Goal: Find specific page/section: Find specific page/section

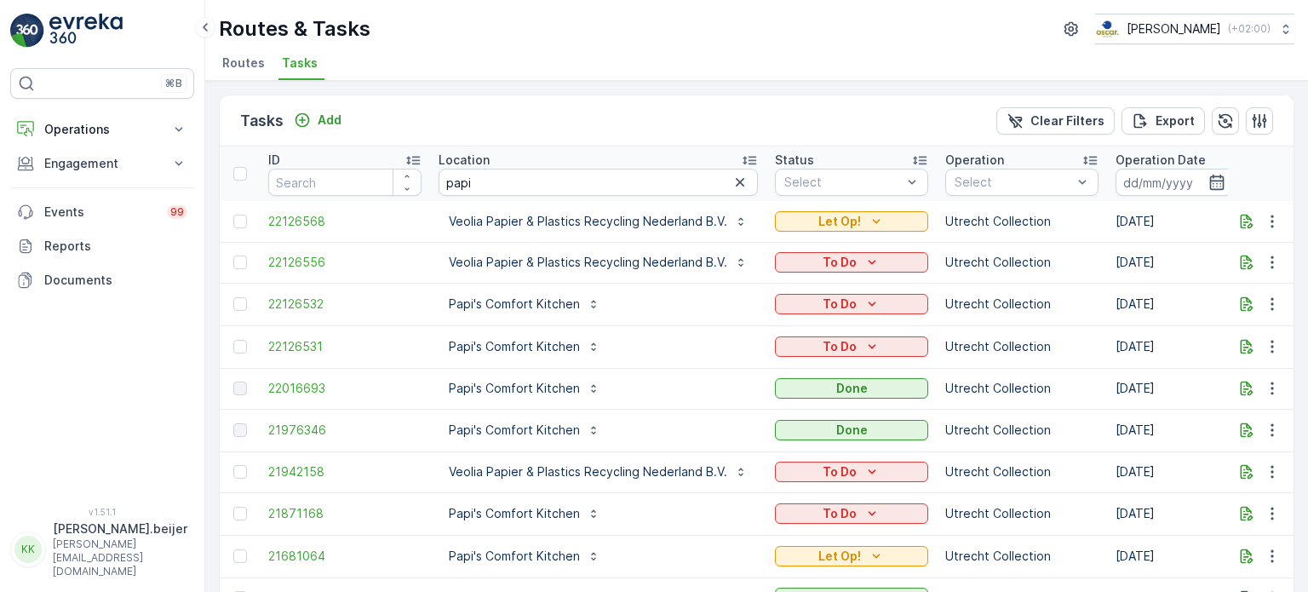
click at [471, 185] on input "papi" at bounding box center [597, 182] width 319 height 27
type input "uva"
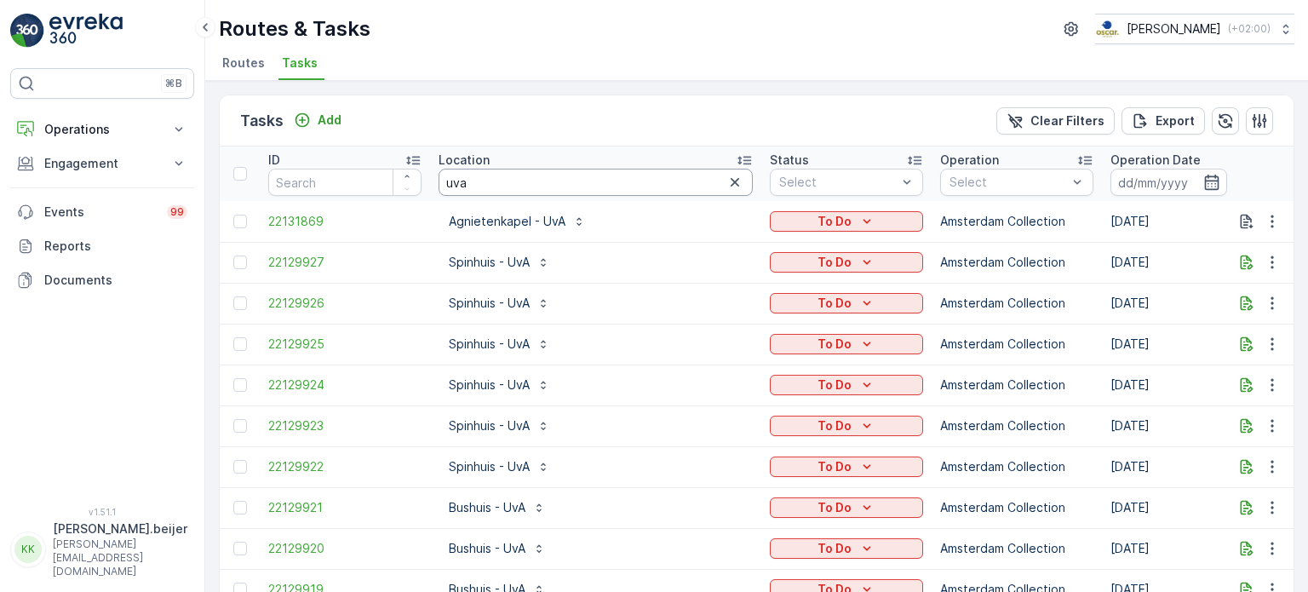
click at [490, 183] on input "uva" at bounding box center [595, 182] width 314 height 27
type input "biblio"
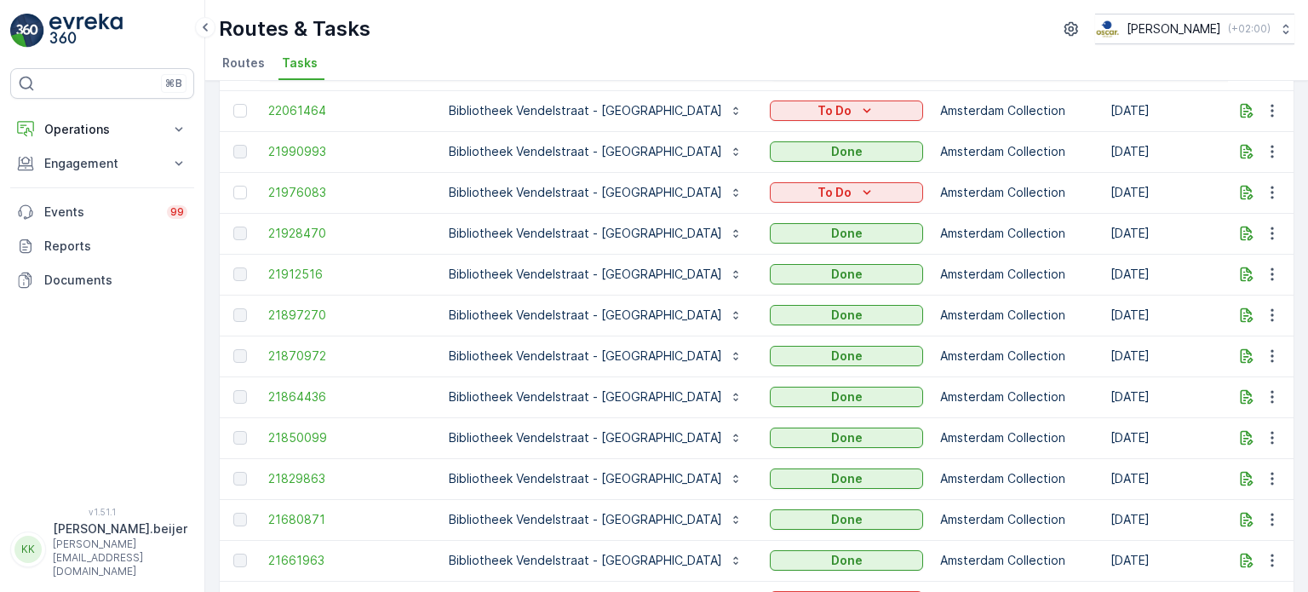
scroll to position [544, 0]
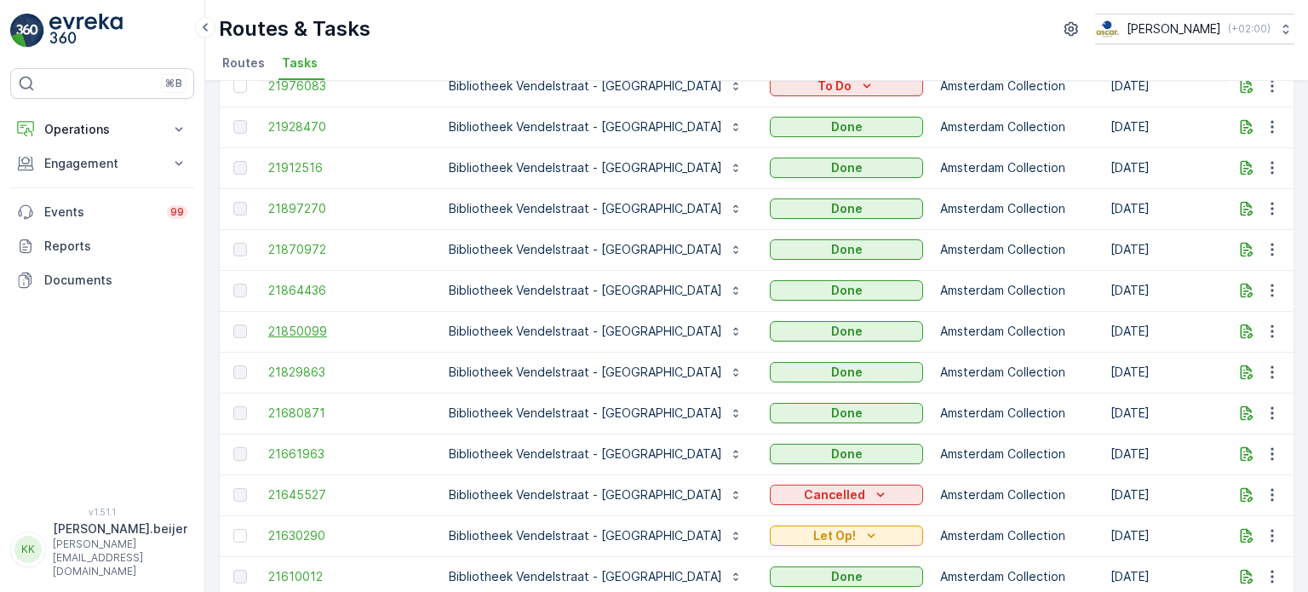
click at [306, 329] on span "21850099" at bounding box center [344, 331] width 153 height 17
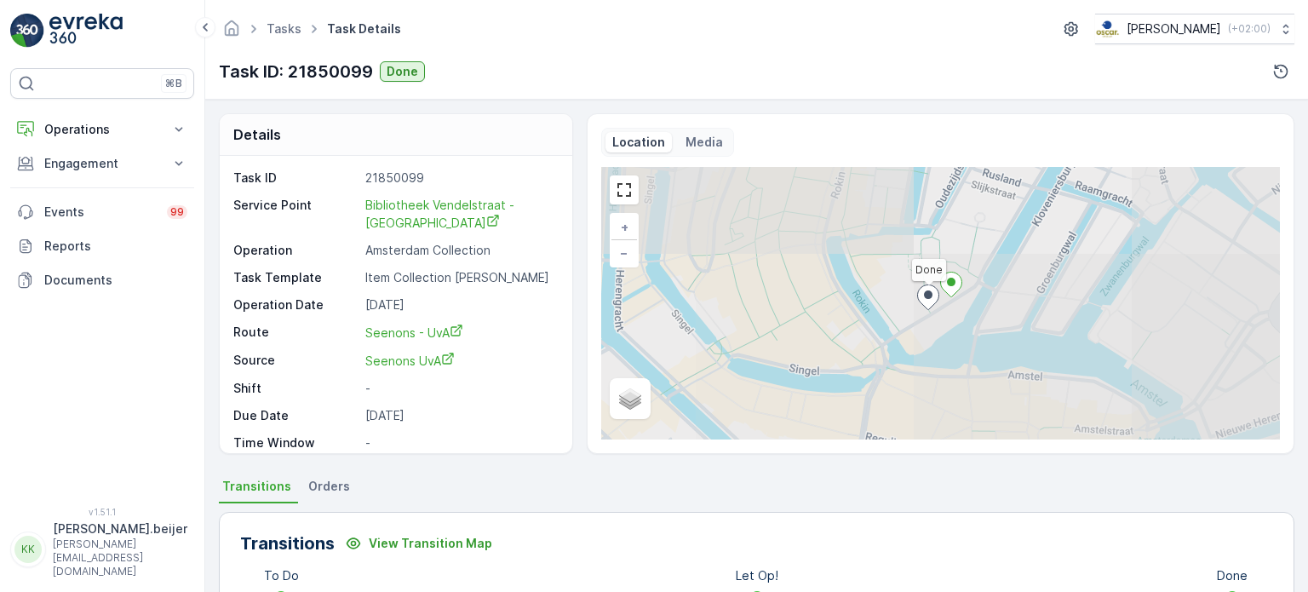
scroll to position [300, 0]
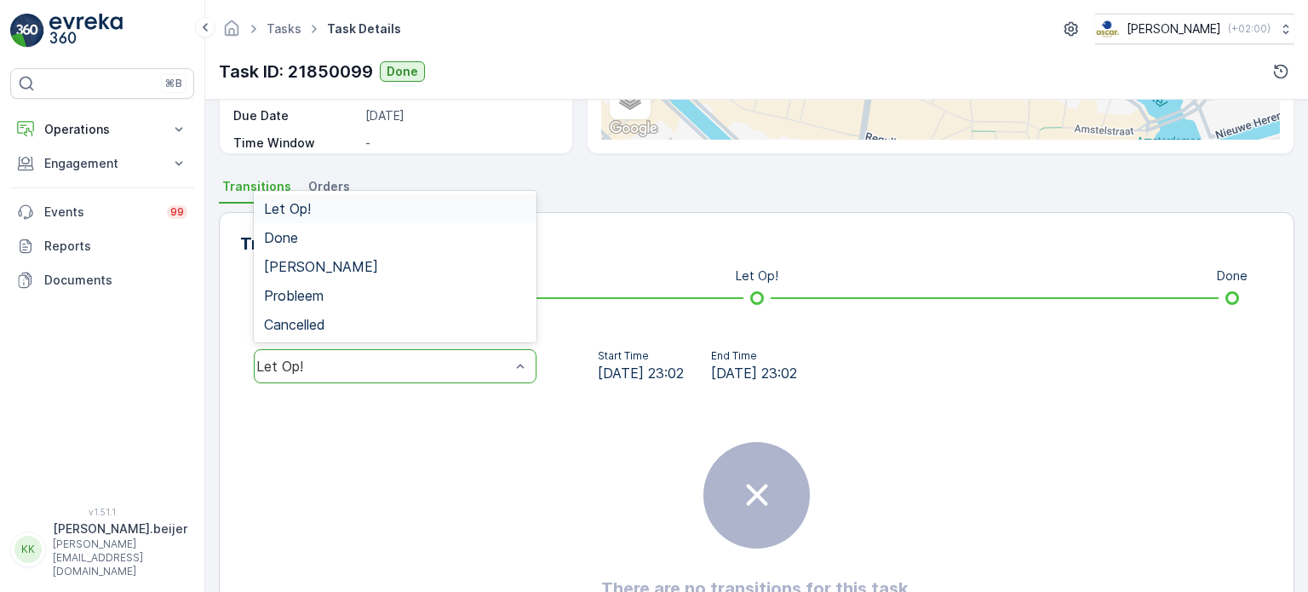
click at [498, 353] on div "Let Op!" at bounding box center [395, 366] width 283 height 34
click at [291, 238] on span "Done" at bounding box center [281, 237] width 34 height 15
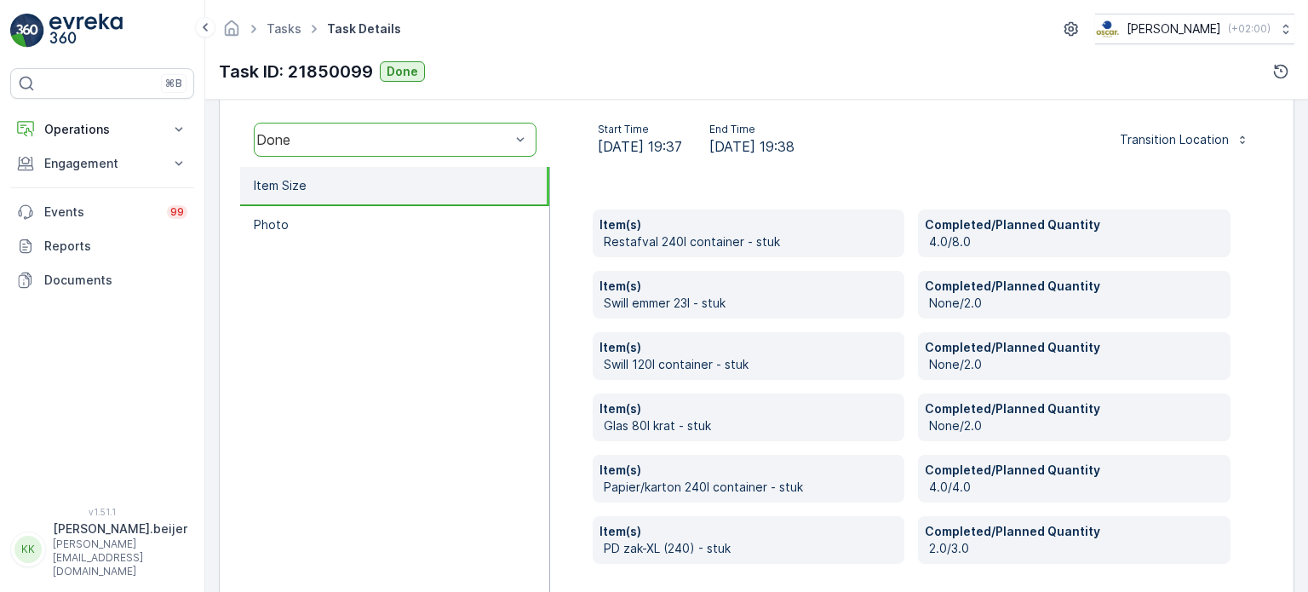
scroll to position [0, 0]
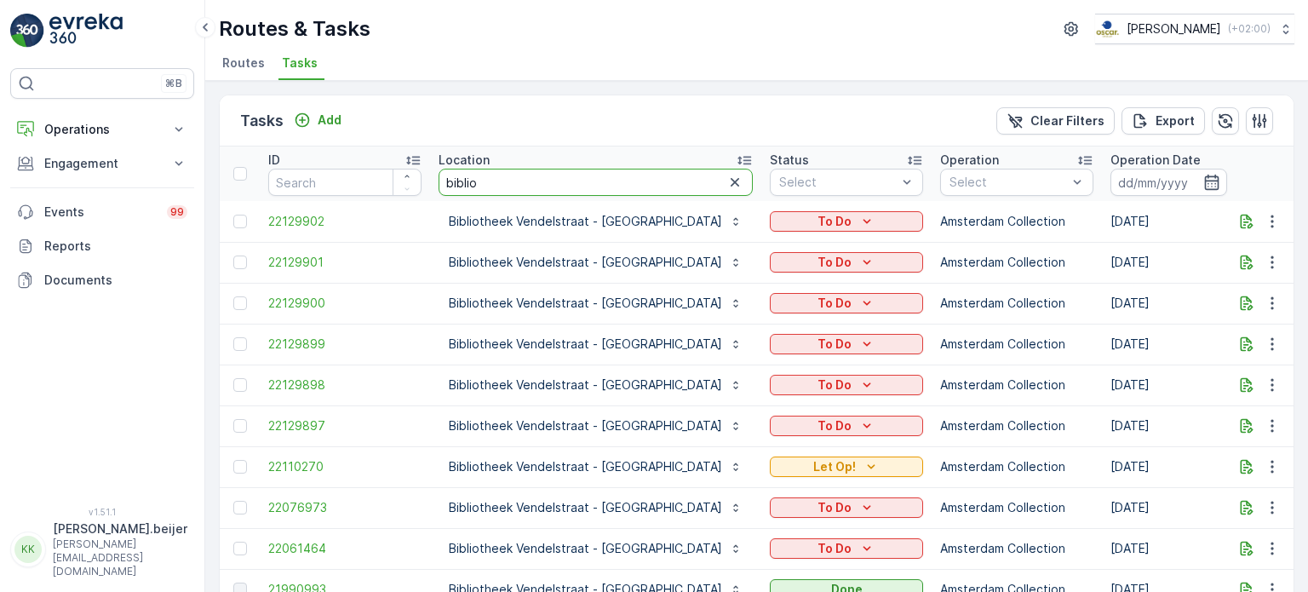
click at [490, 179] on input "biblio" at bounding box center [595, 182] width 314 height 27
type input "oudeman"
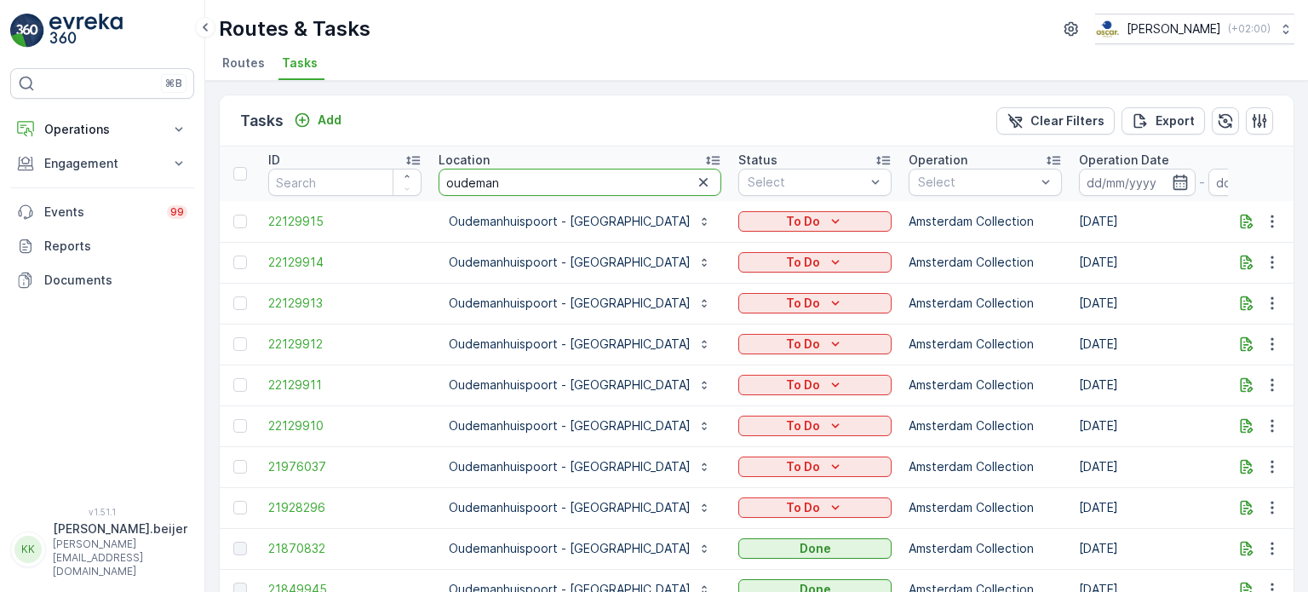
click at [497, 183] on input "oudeman" at bounding box center [579, 182] width 283 height 27
type input "oud"
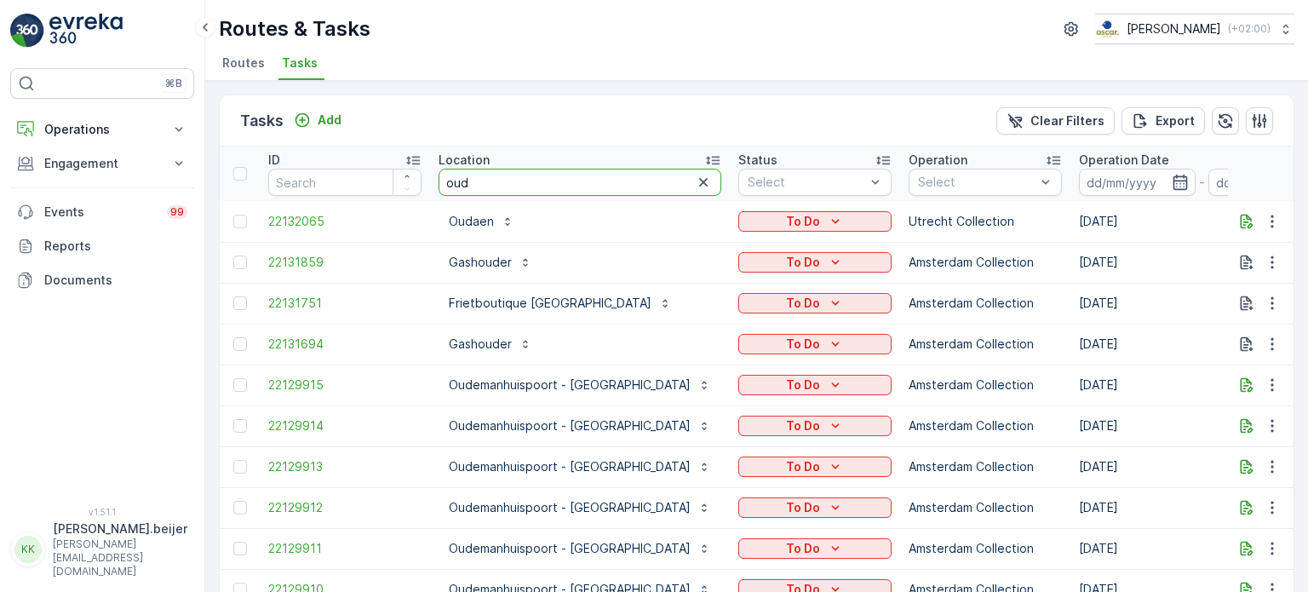
click at [486, 190] on input "oud" at bounding box center [579, 182] width 283 height 27
type input "oude turf"
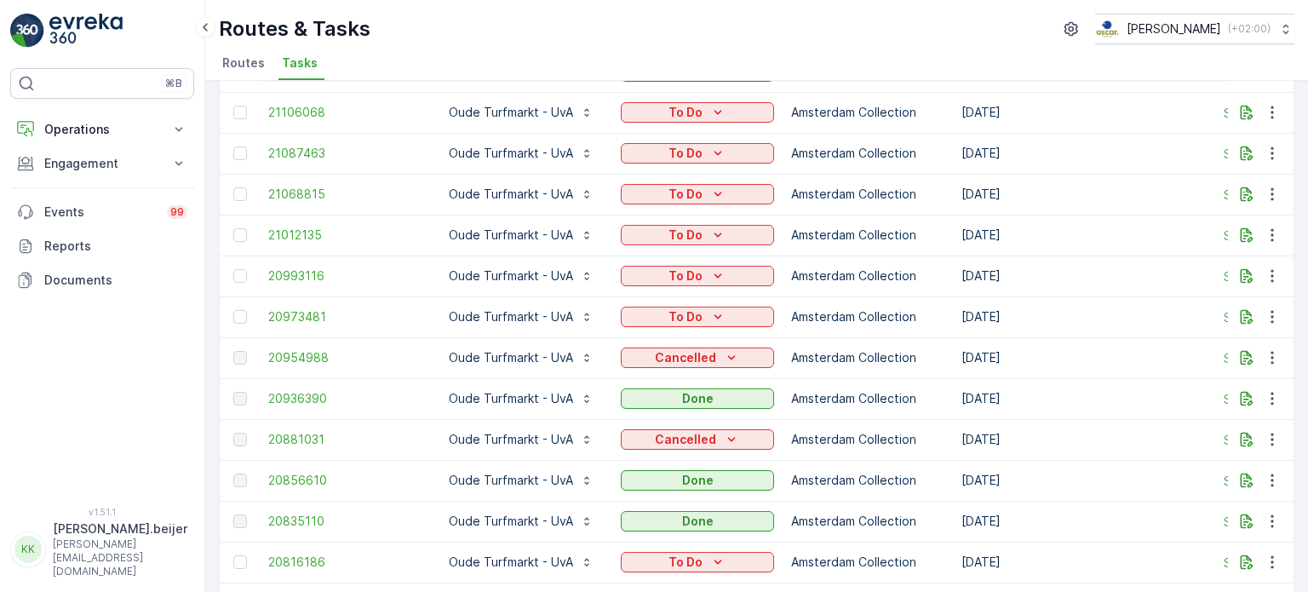
scroll to position [1452, 0]
